Goal: Transaction & Acquisition: Purchase product/service

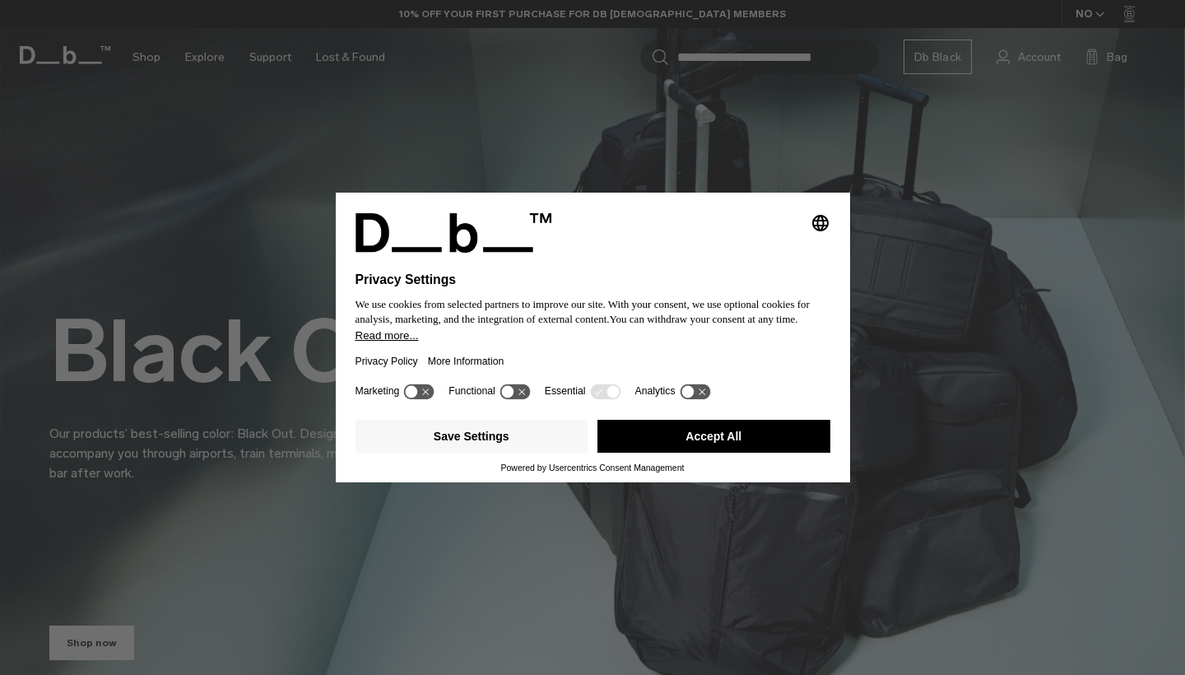
click at [417, 398] on icon at bounding box center [412, 392] width 12 height 12
click at [428, 397] on icon at bounding box center [427, 392] width 12 height 12
click at [694, 398] on icon at bounding box center [688, 392] width 12 height 12
click at [701, 399] on icon at bounding box center [695, 392] width 30 height 16
click at [468, 443] on button "Save Settings" at bounding box center [472, 436] width 233 height 33
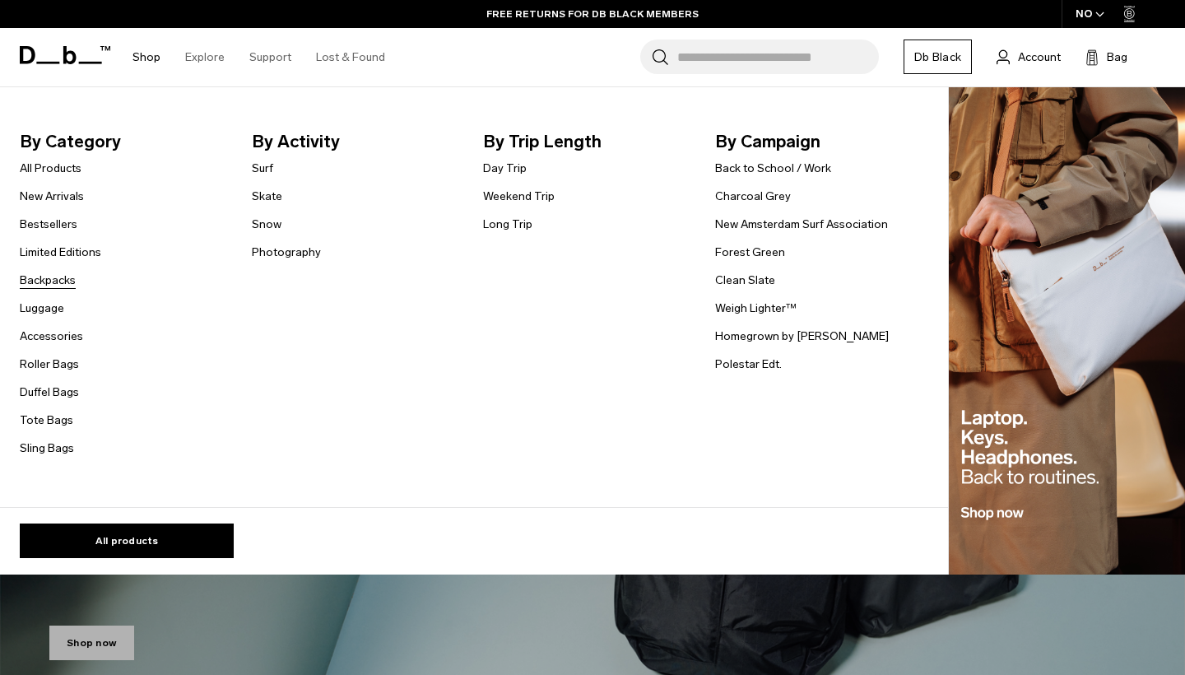
click at [55, 284] on link "Backpacks" at bounding box center [48, 280] width 56 height 17
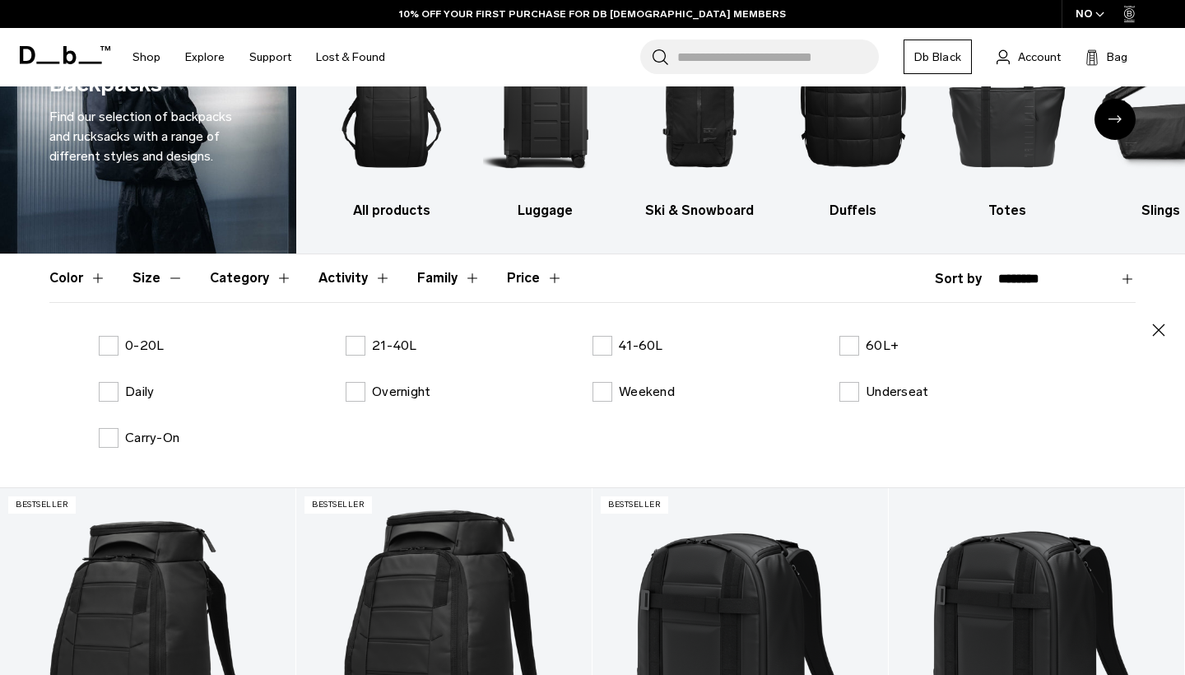
scroll to position [106, 0]
click at [113, 345] on label "0-20L" at bounding box center [131, 346] width 65 height 20
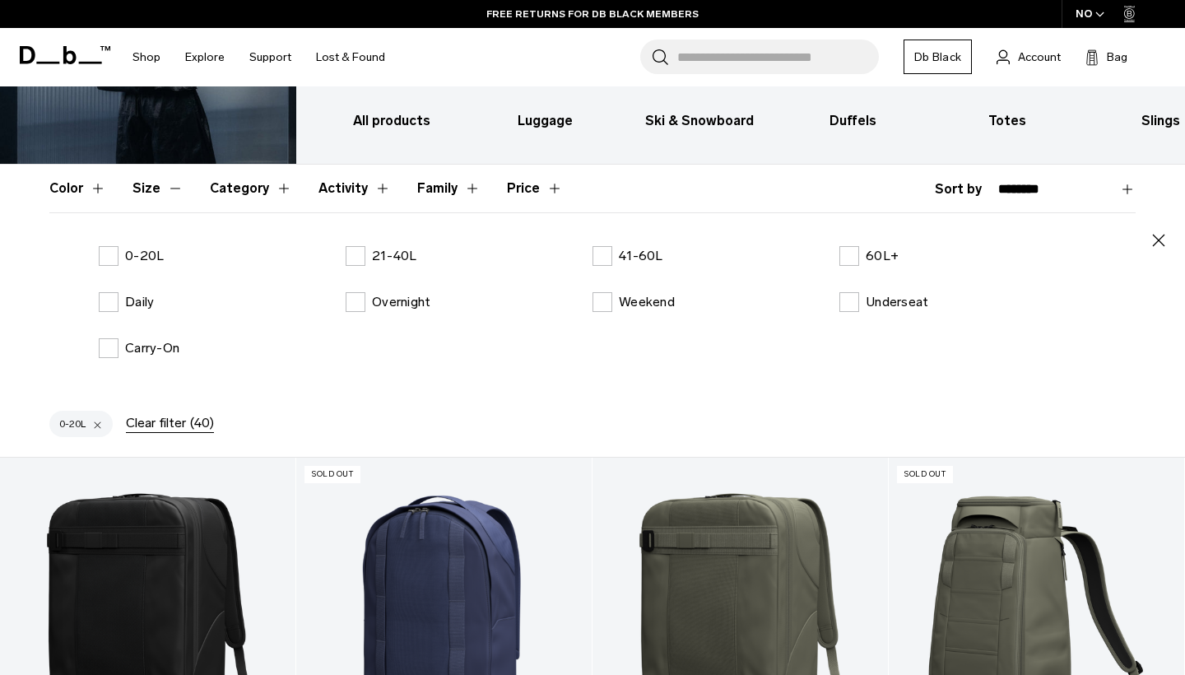
scroll to position [140, 0]
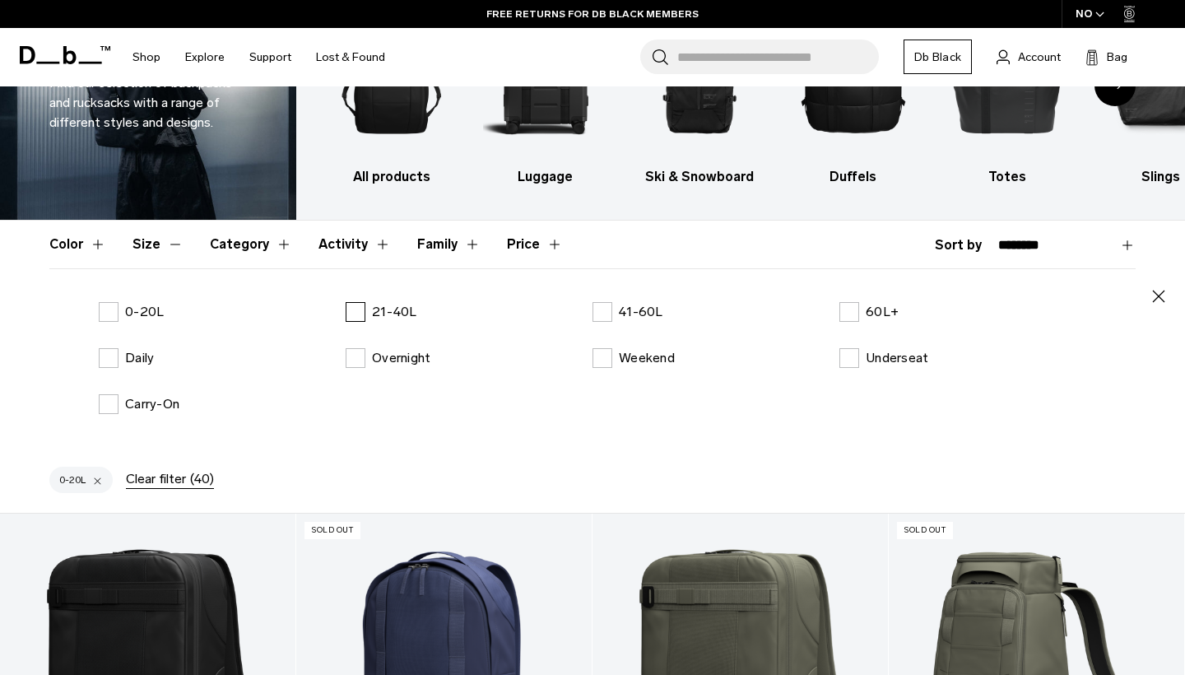
click at [360, 310] on label "21-40L" at bounding box center [382, 312] width 72 height 20
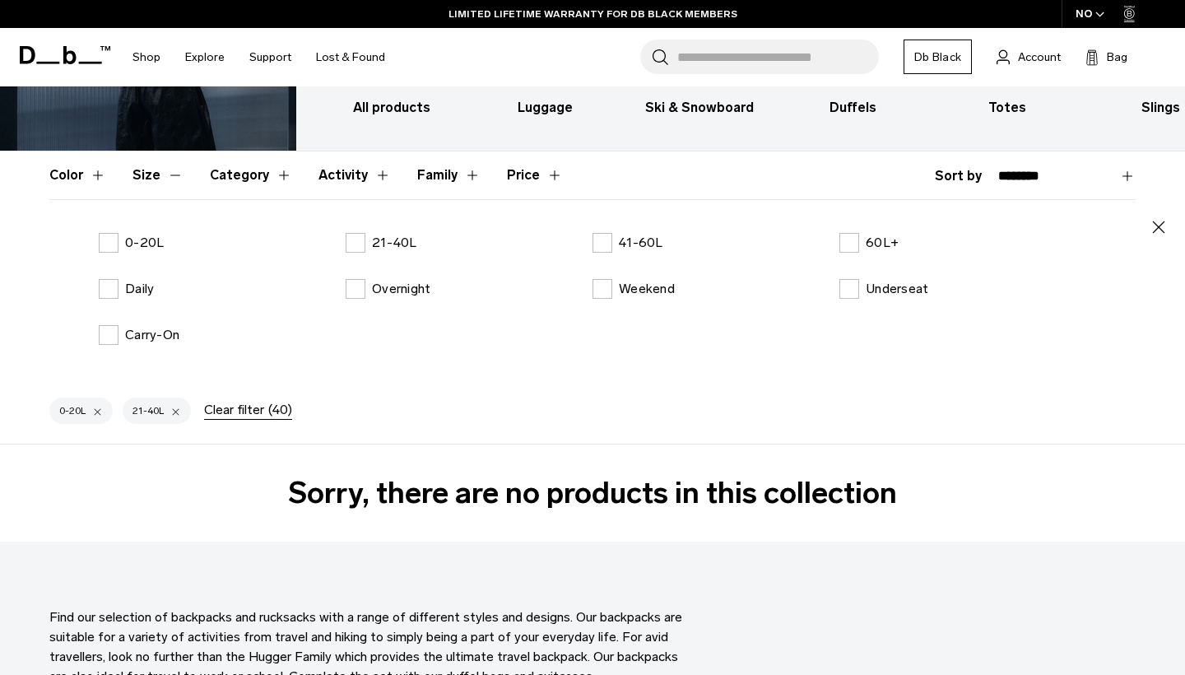
scroll to position [197, 0]
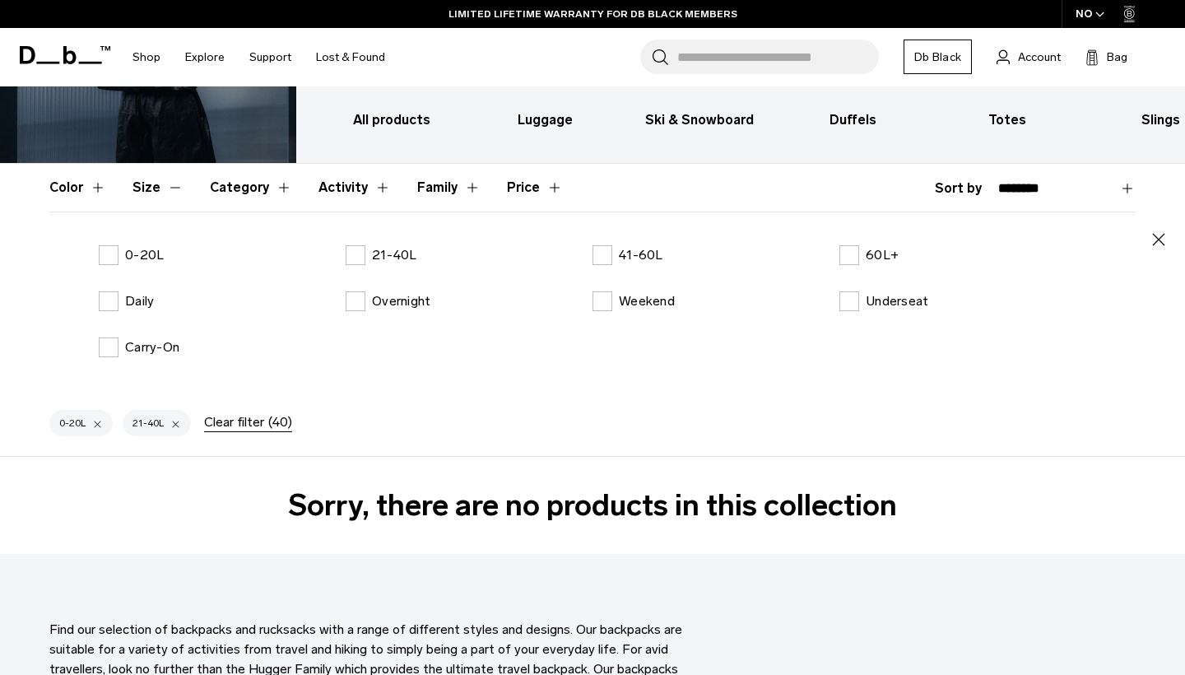
click at [178, 422] on div at bounding box center [175, 423] width 11 height 15
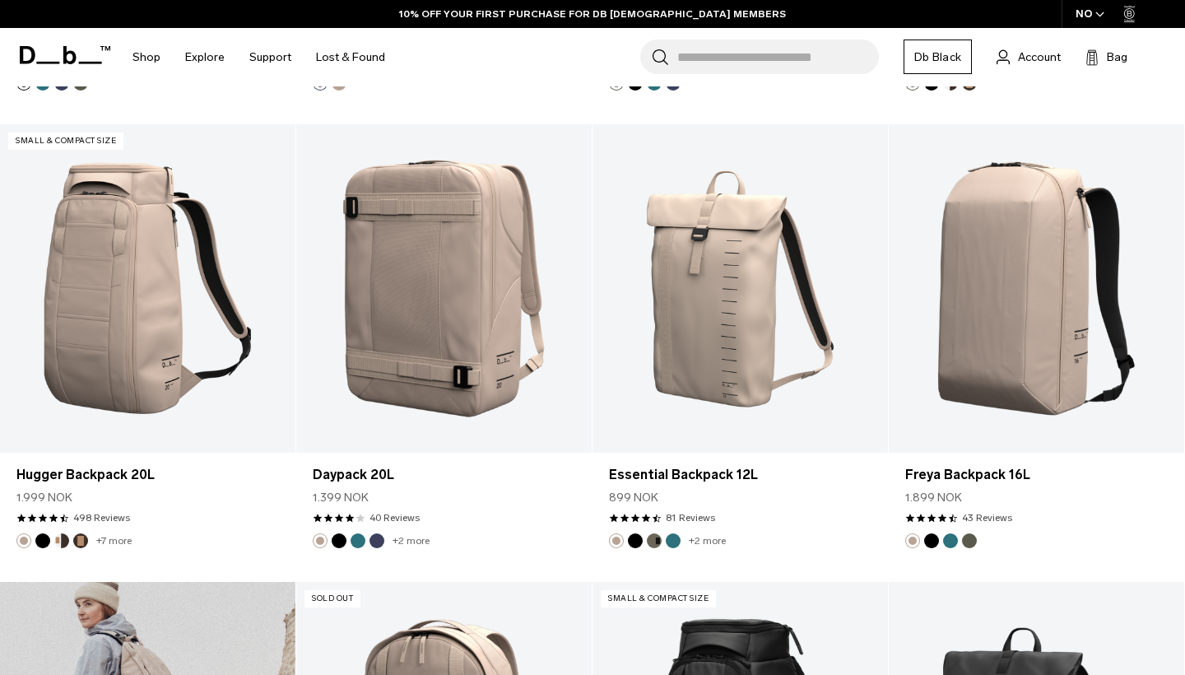
scroll to position [801, 0]
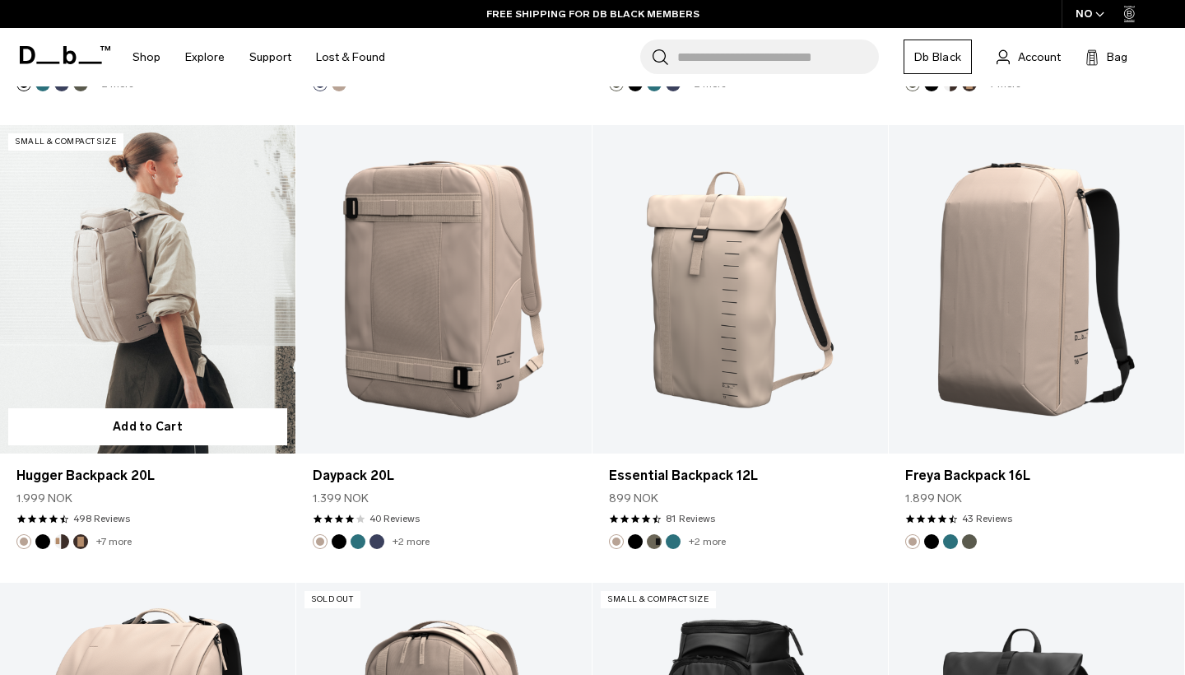
click at [193, 348] on link "Hugger Backpack 20L" at bounding box center [148, 289] width 296 height 328
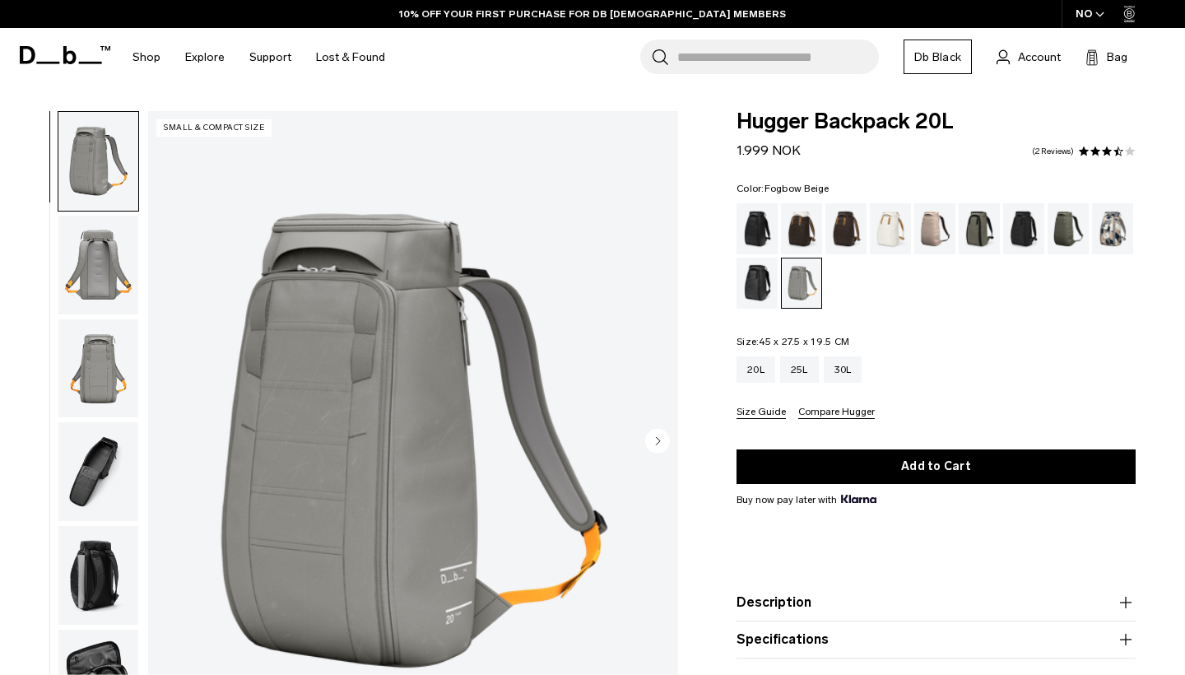
click at [931, 230] on div "Fogbow Beige" at bounding box center [936, 228] width 42 height 51
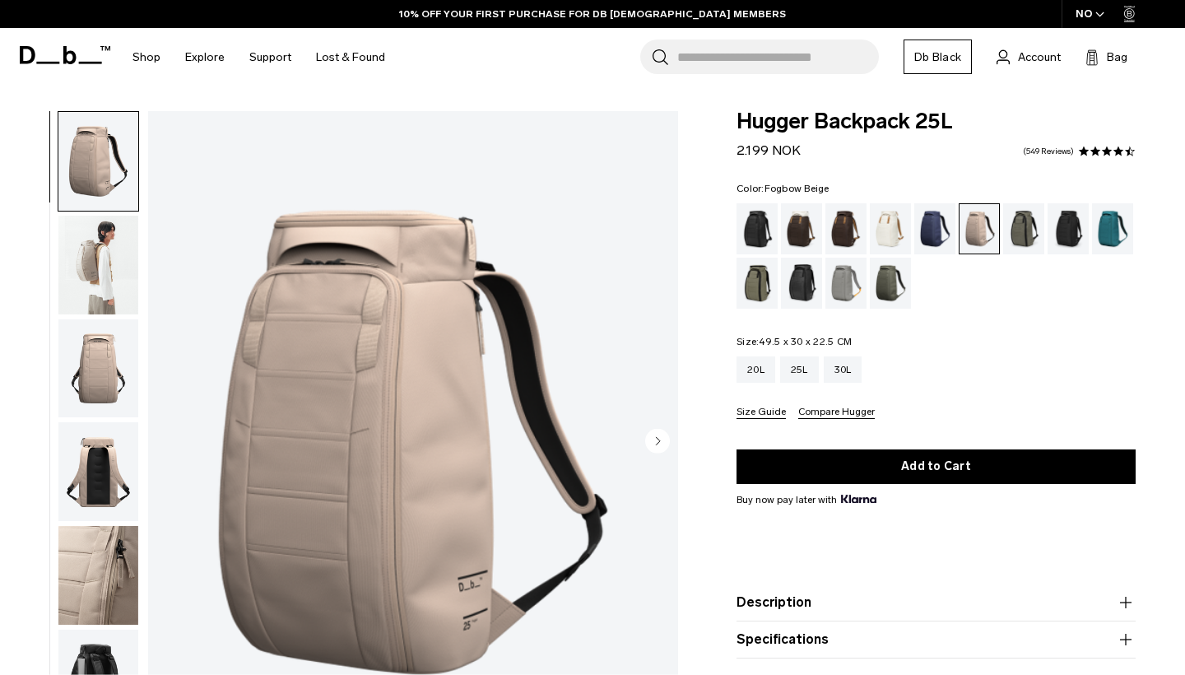
click at [754, 347] on div "Color: Fogbow Beige Out of stock Size: 49.5 x 30 x 22.5 CM Out of stock 20L 25L…" at bounding box center [936, 301] width 399 height 235
click at [106, 283] on img "button" at bounding box center [98, 265] width 80 height 99
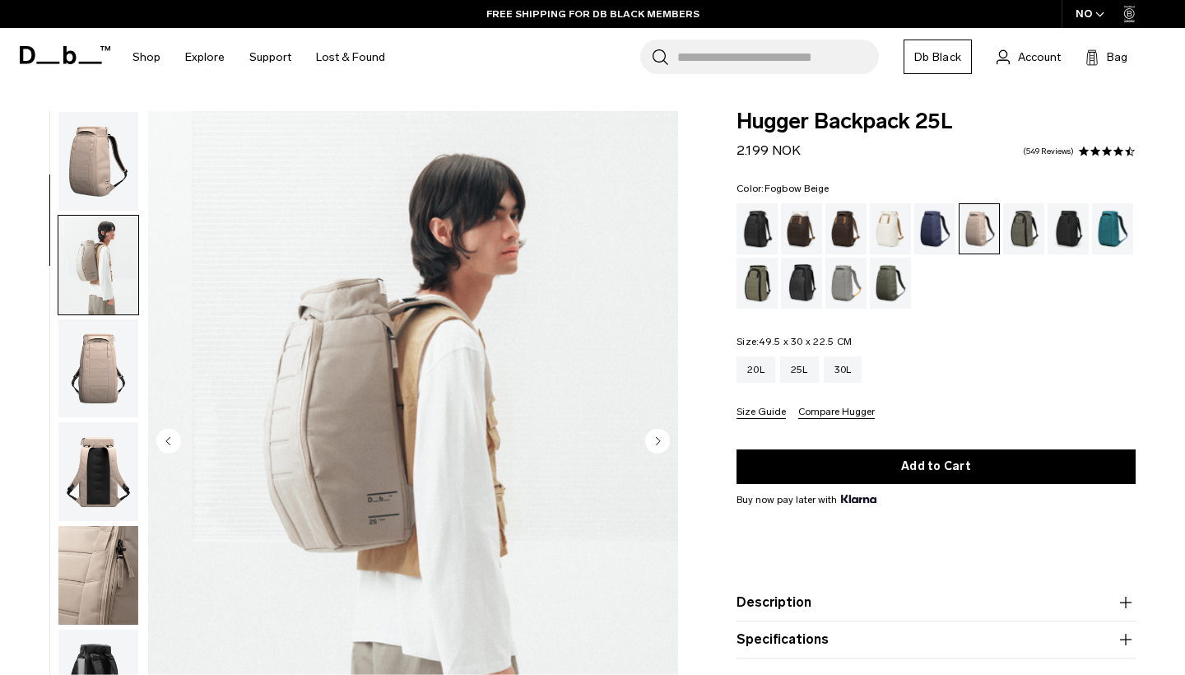
scroll to position [105, 0]
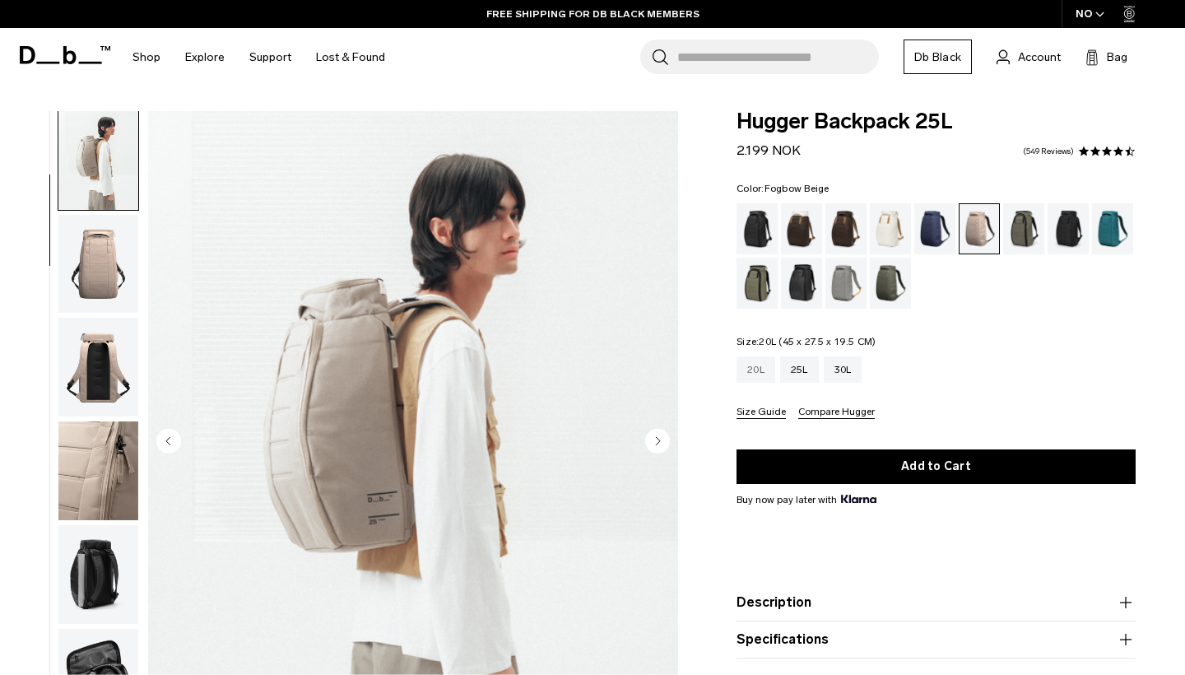
click at [759, 370] on div "20L" at bounding box center [756, 369] width 39 height 26
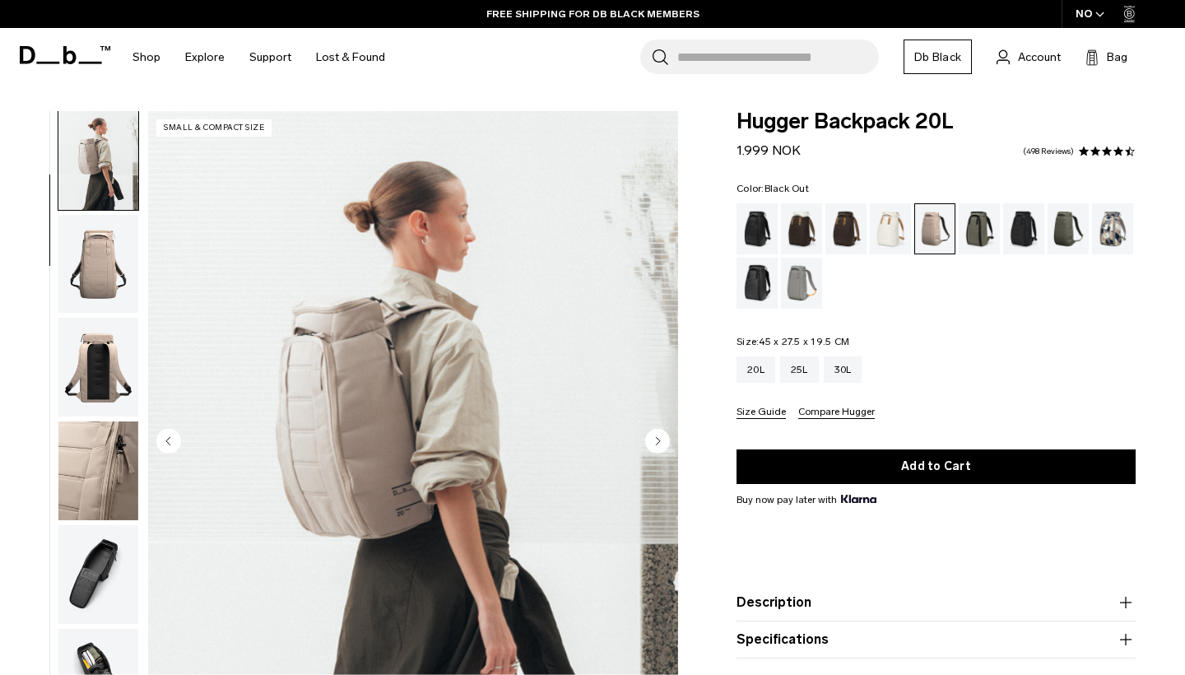
click at [753, 219] on div "Black Out" at bounding box center [758, 228] width 42 height 51
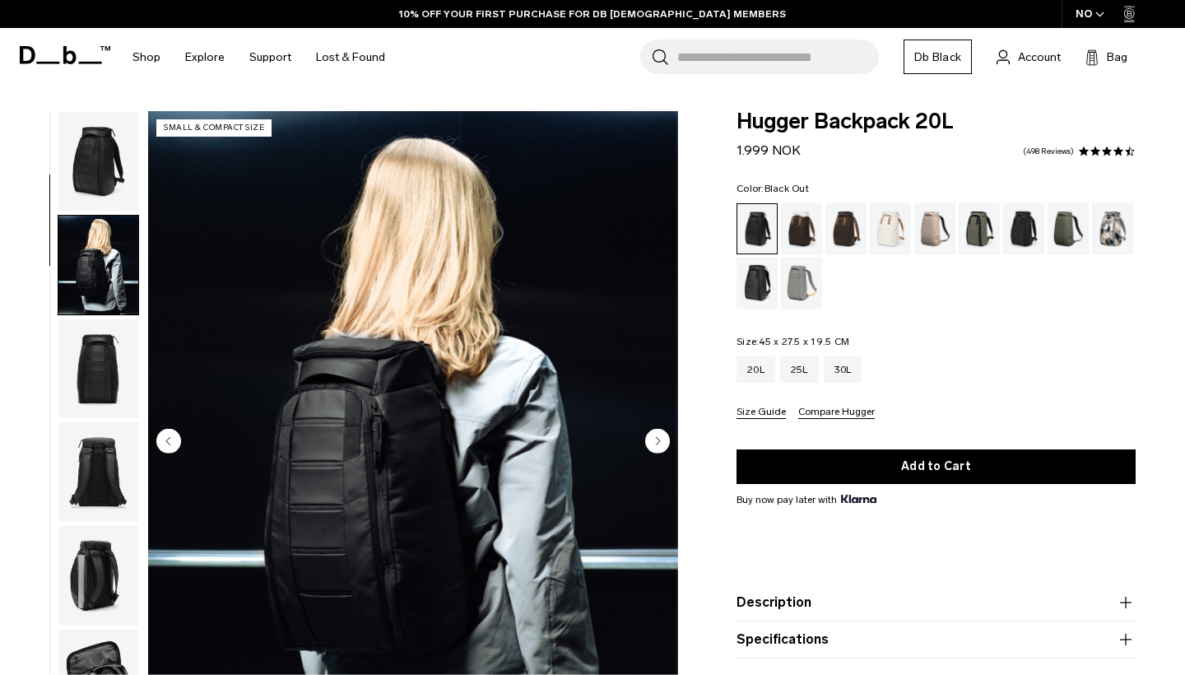
scroll to position [105, 0]
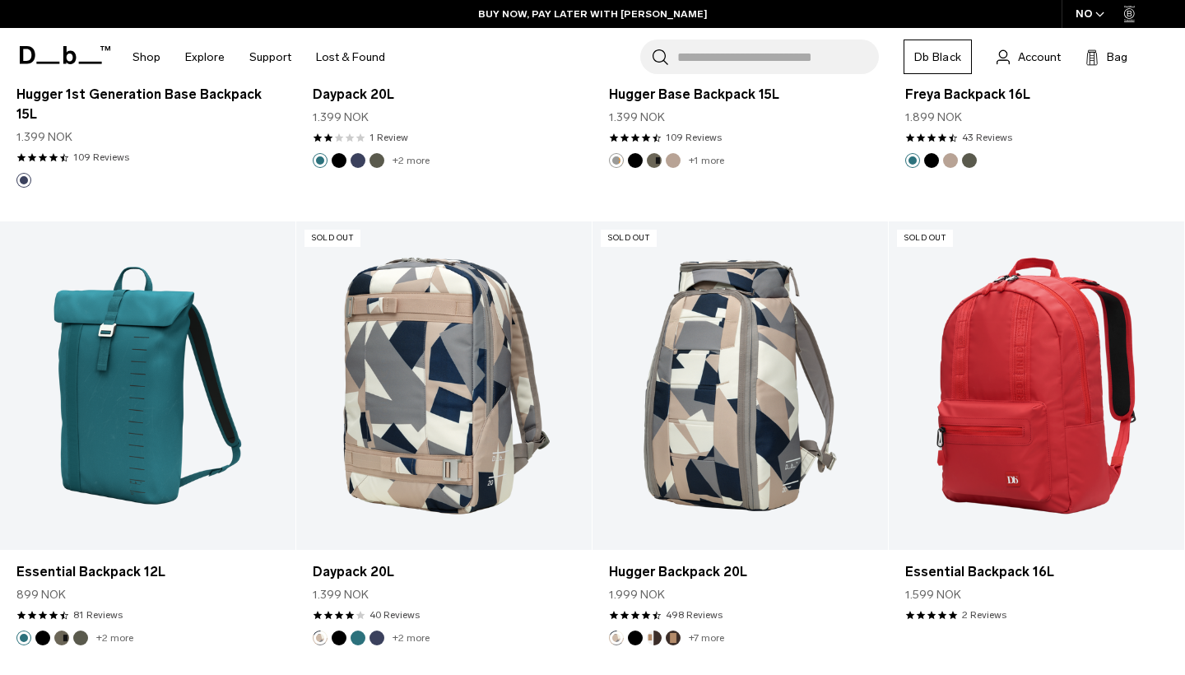
scroll to position [4123, 0]
